Goal: Task Accomplishment & Management: Manage account settings

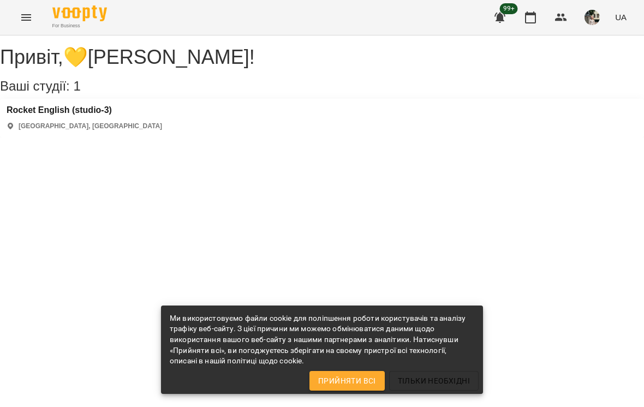
click at [533, 12] on icon "button" at bounding box center [530, 17] width 13 height 13
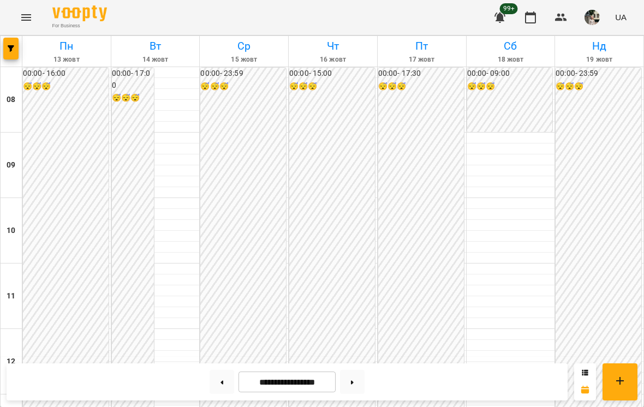
scroll to position [586, 0]
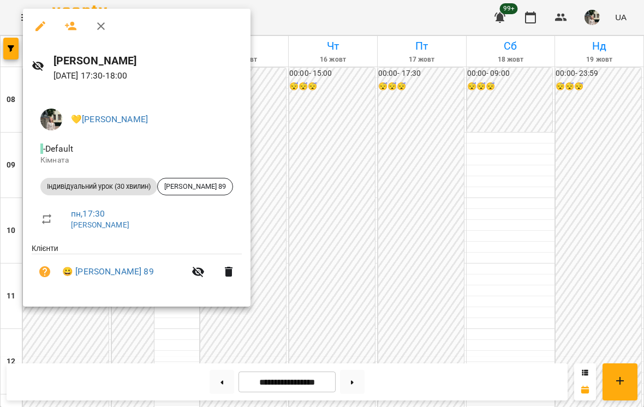
click at [323, 74] on div at bounding box center [322, 203] width 644 height 407
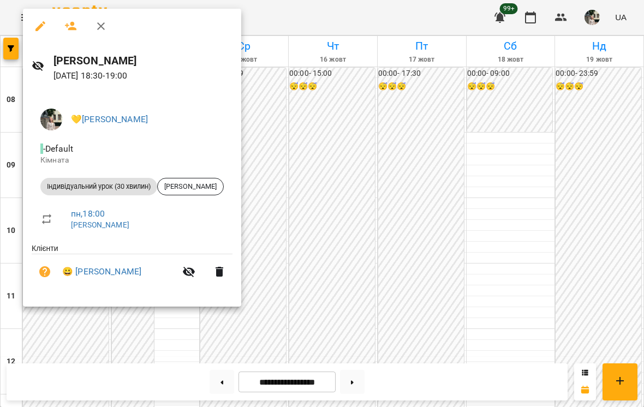
click at [353, 236] on div at bounding box center [322, 203] width 644 height 407
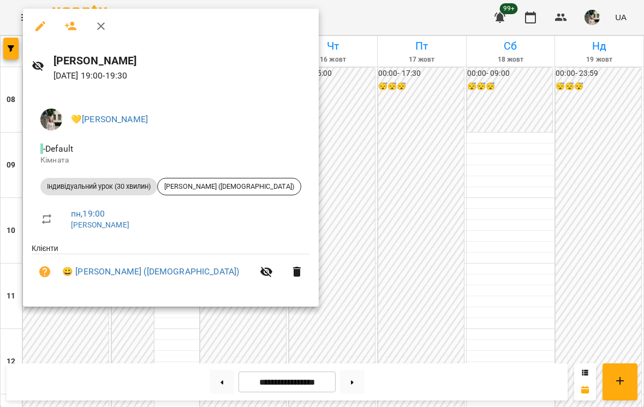
click at [323, 259] on div at bounding box center [322, 203] width 644 height 407
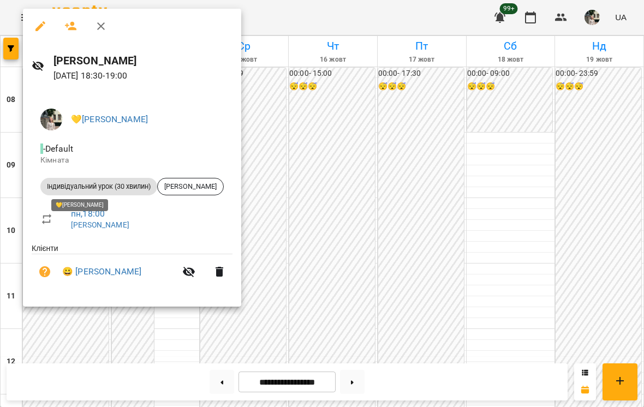
click at [303, 201] on div at bounding box center [322, 203] width 644 height 407
